Goal: Task Accomplishment & Management: Use online tool/utility

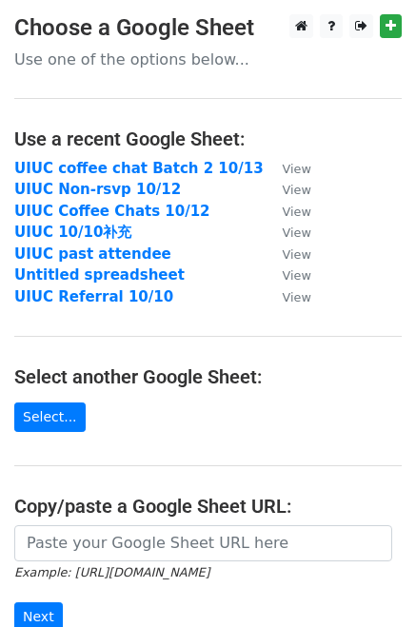
click at [356, 53] on div "New Google Sheet..." at bounding box center [337, 59] width 134 height 28
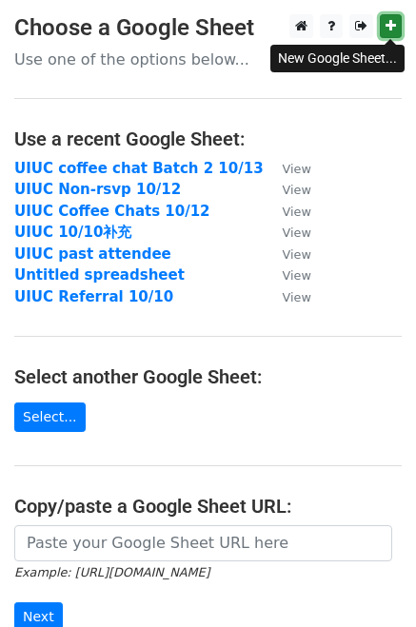
click at [389, 28] on icon at bounding box center [390, 25] width 10 height 13
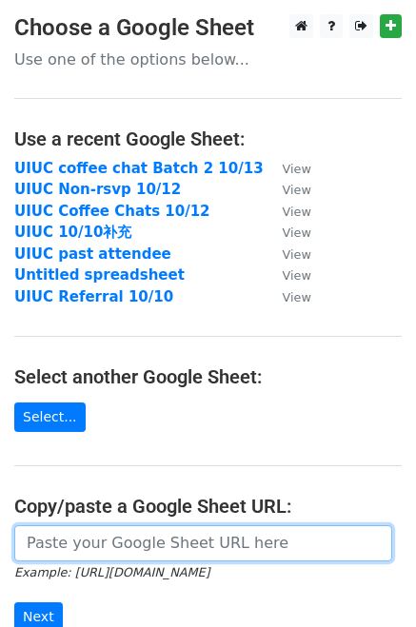
click at [115, 555] on input "url" at bounding box center [203, 543] width 378 height 36
paste input "[URL][DOMAIN_NAME]"
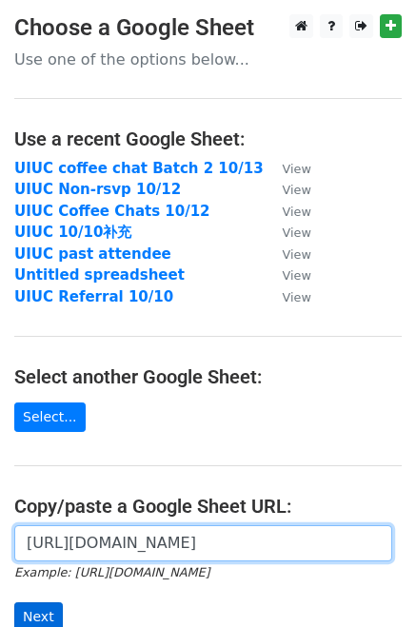
type input "[URL][DOMAIN_NAME]"
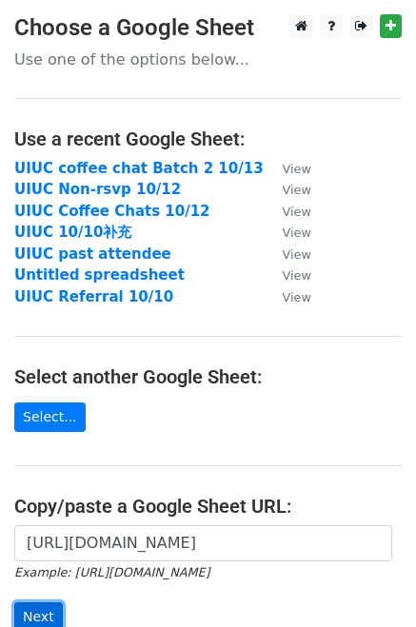
click at [33, 617] on input "Next" at bounding box center [38, 617] width 49 height 30
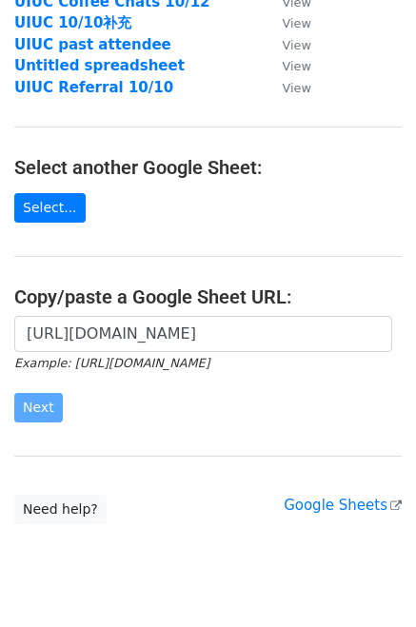
scroll to position [259, 0]
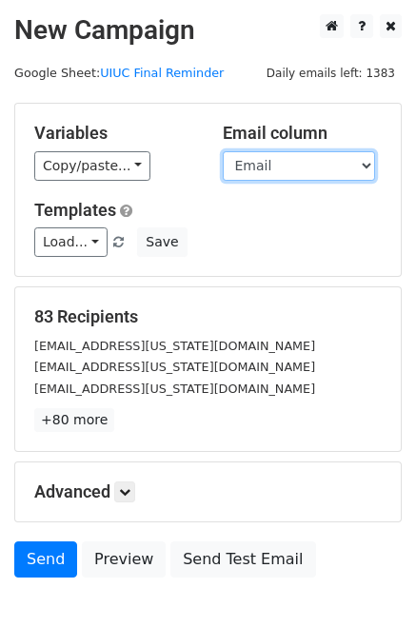
click at [283, 168] on select "Name Email" at bounding box center [299, 166] width 152 height 30
click at [223, 151] on select "Name Email" at bounding box center [299, 166] width 152 height 30
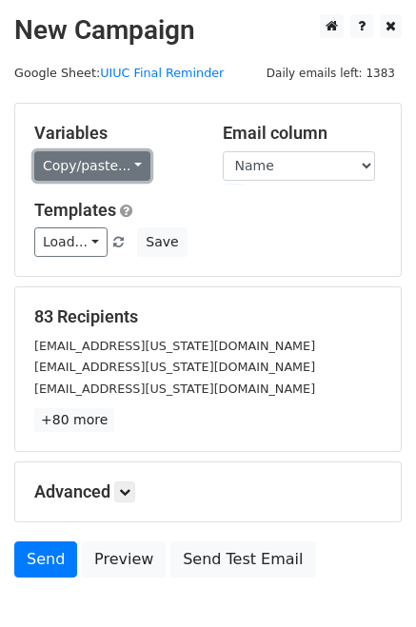
click at [107, 164] on link "Copy/paste..." at bounding box center [92, 166] width 116 height 30
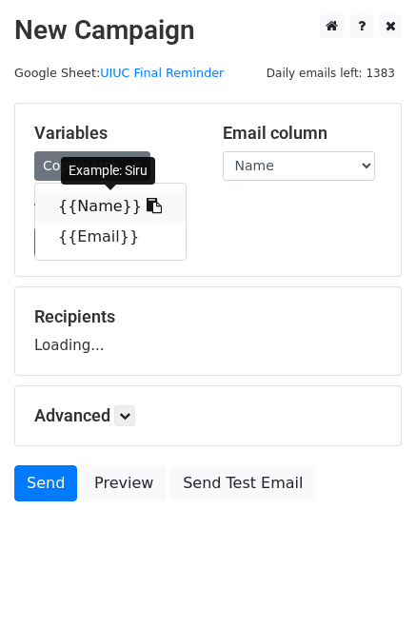
click at [93, 208] on link "{{Name}}" at bounding box center [110, 206] width 150 height 30
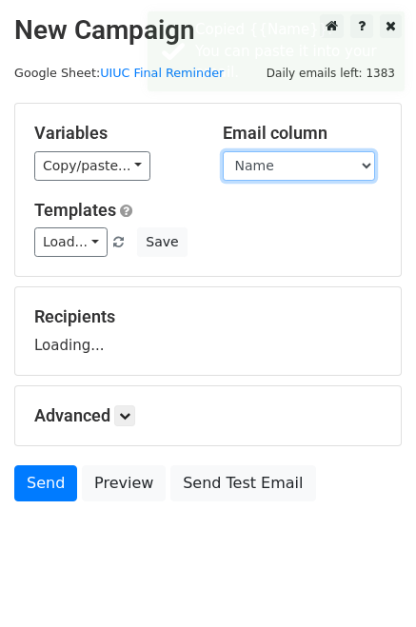
click at [327, 168] on select "Name Email" at bounding box center [299, 166] width 152 height 30
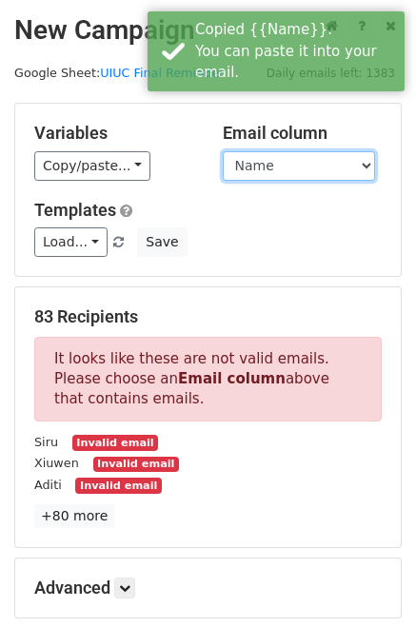
select select "Email"
click at [223, 151] on select "Name Email" at bounding box center [299, 166] width 152 height 30
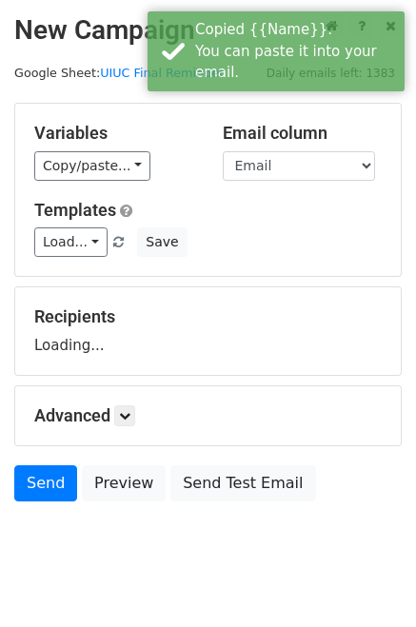
click at [184, 185] on div "Variables Copy/paste... {{Name}} {{Email}} Email column Name Email Templates Lo…" at bounding box center [207, 190] width 385 height 172
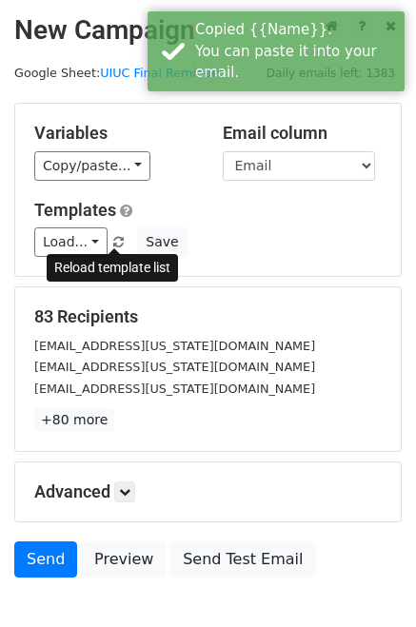
click at [113, 239] on span at bounding box center [118, 243] width 10 height 12
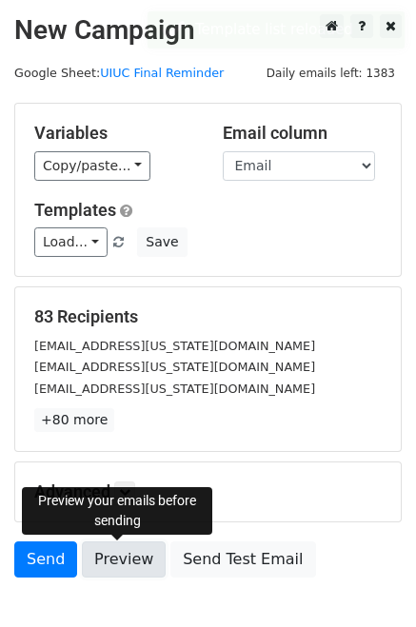
click at [112, 552] on link "Preview" at bounding box center [124, 560] width 84 height 36
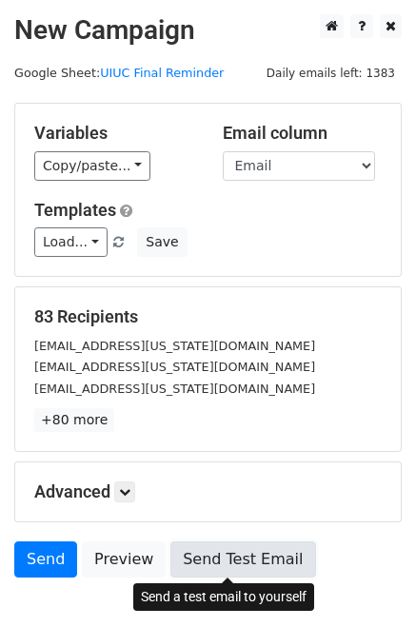
click at [237, 552] on link "Send Test Email" at bounding box center [242, 560] width 145 height 36
